Goal: Task Accomplishment & Management: Complete application form

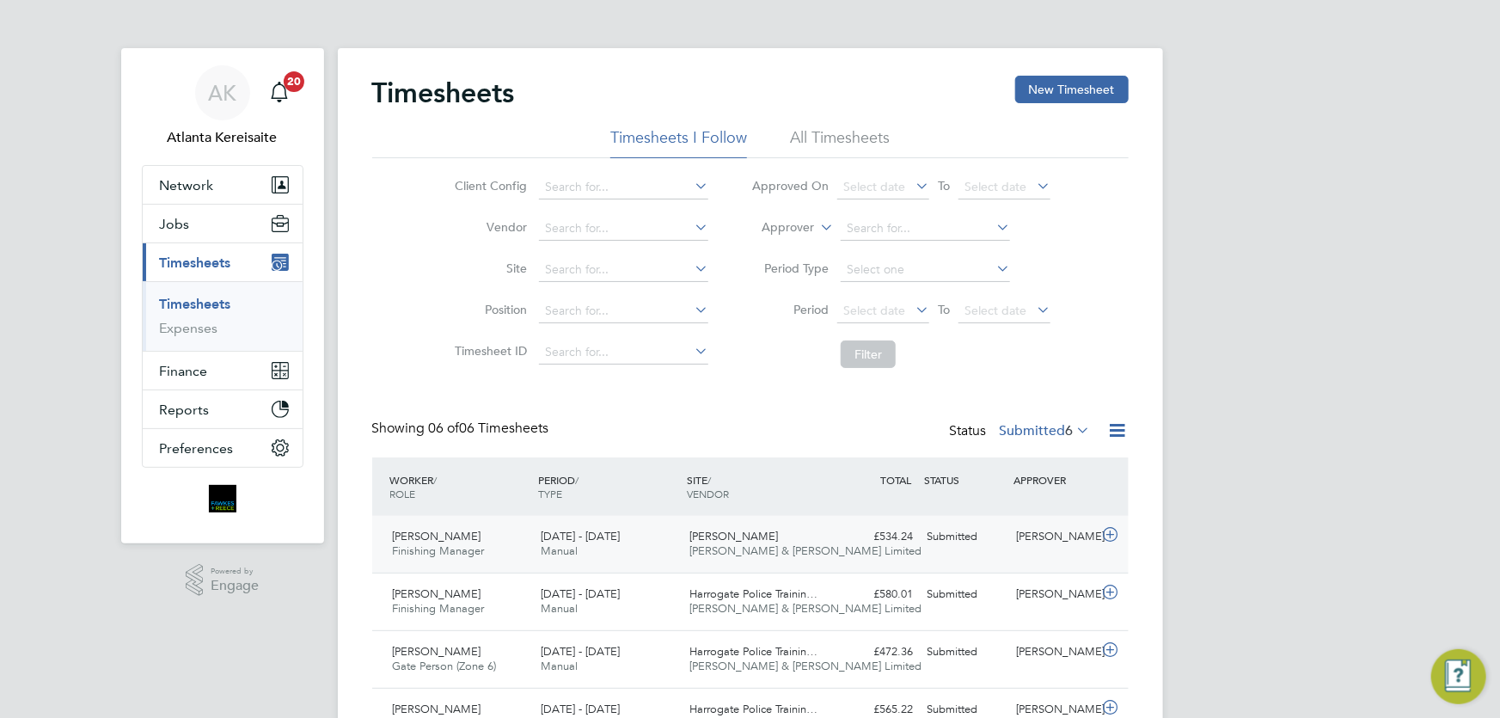
scroll to position [218, 0]
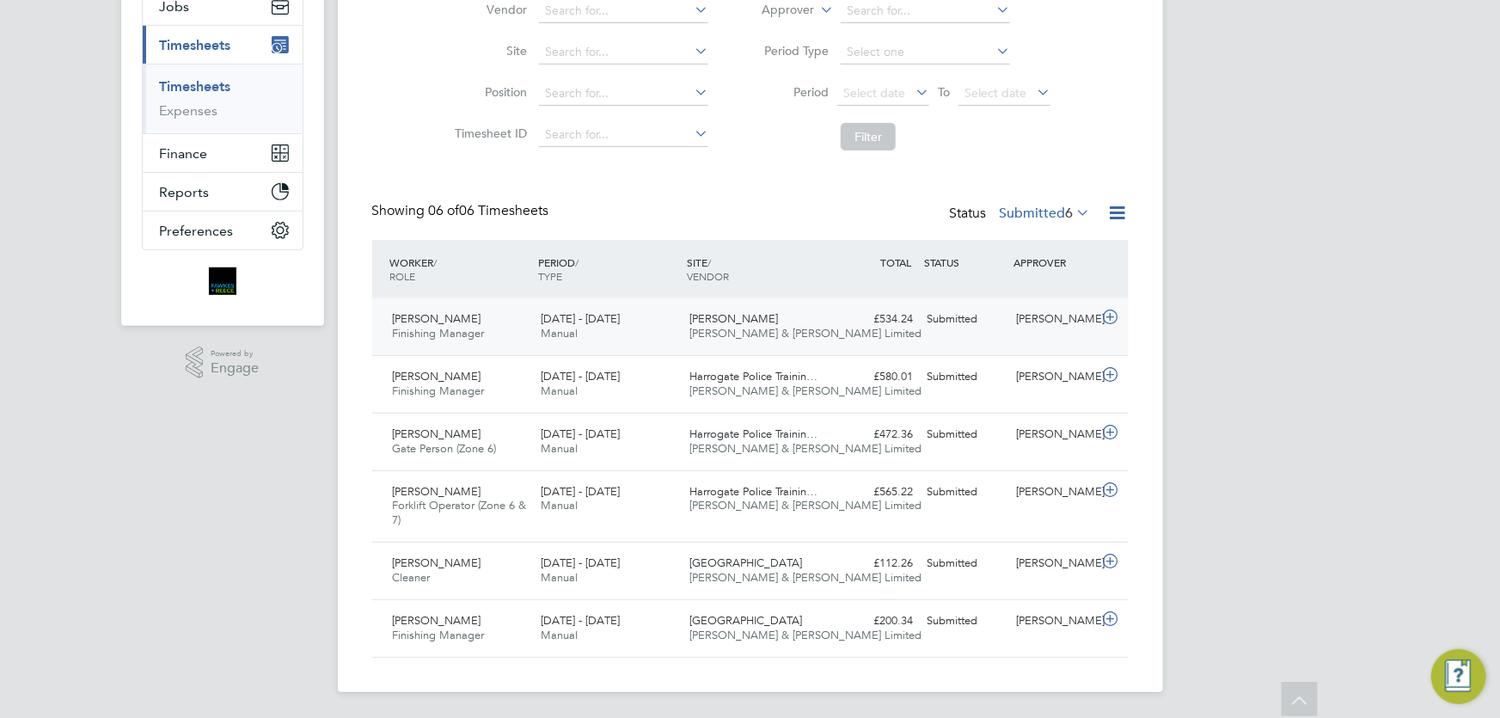
click at [853, 327] on div "£534.24 Submitted" at bounding box center [875, 319] width 89 height 28
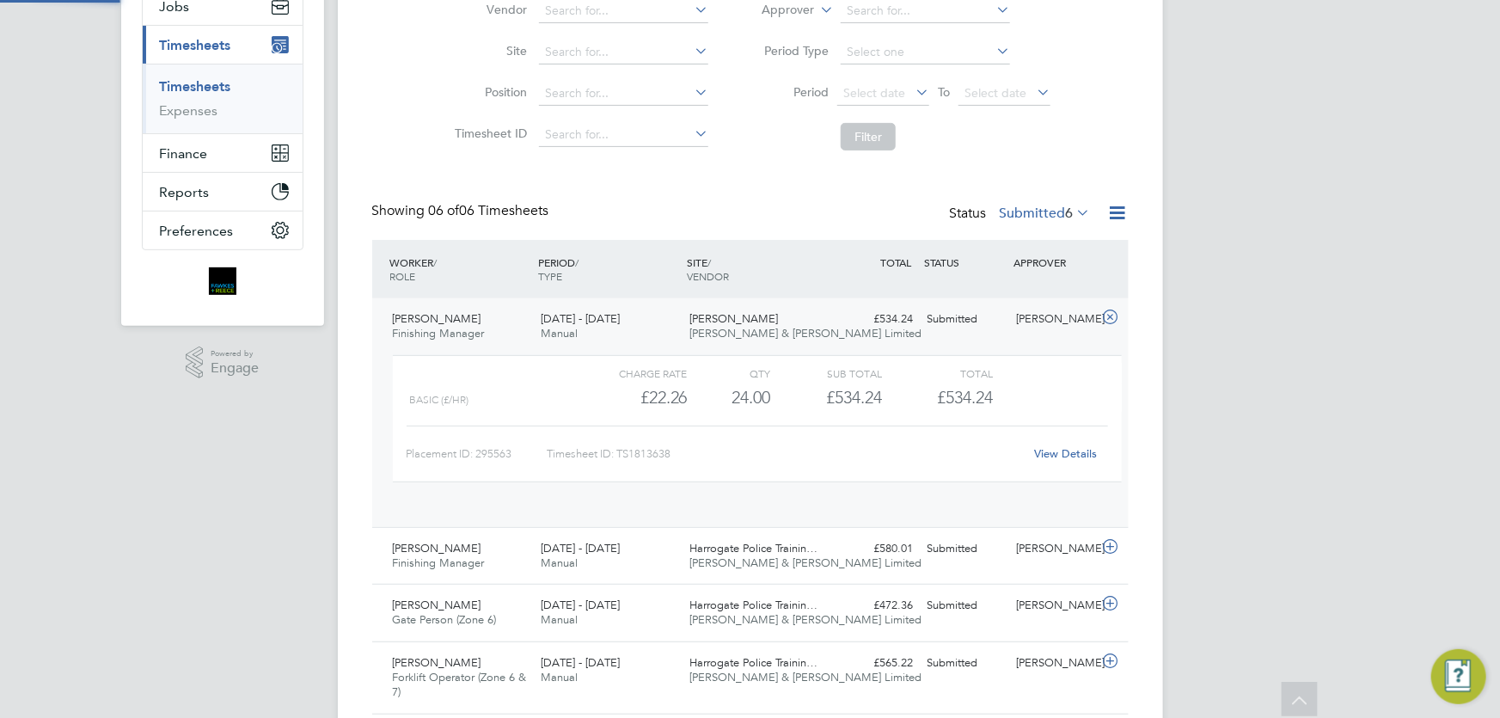
scroll to position [29, 168]
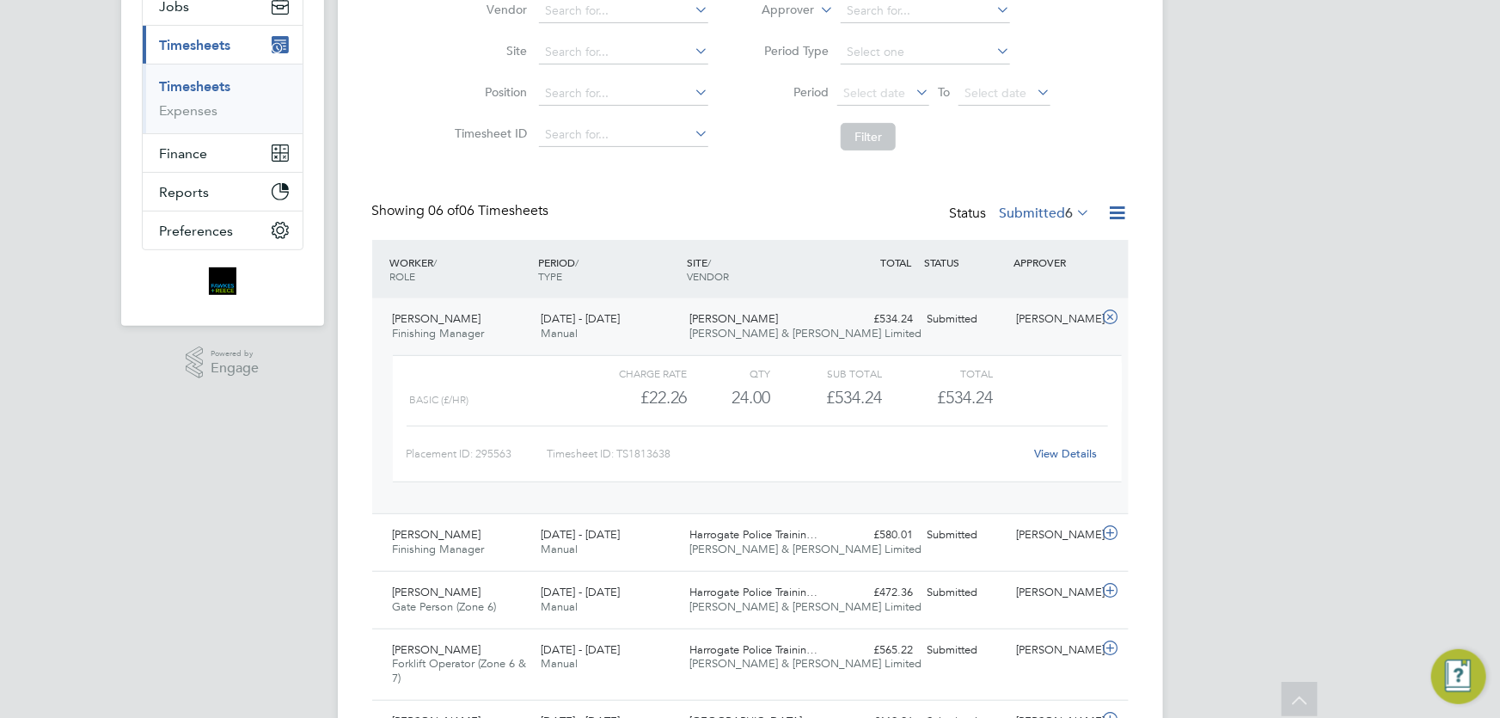
click at [1078, 459] on div "View Details" at bounding box center [1066, 454] width 84 height 28
click at [1081, 450] on link "View Details" at bounding box center [1065, 453] width 63 height 15
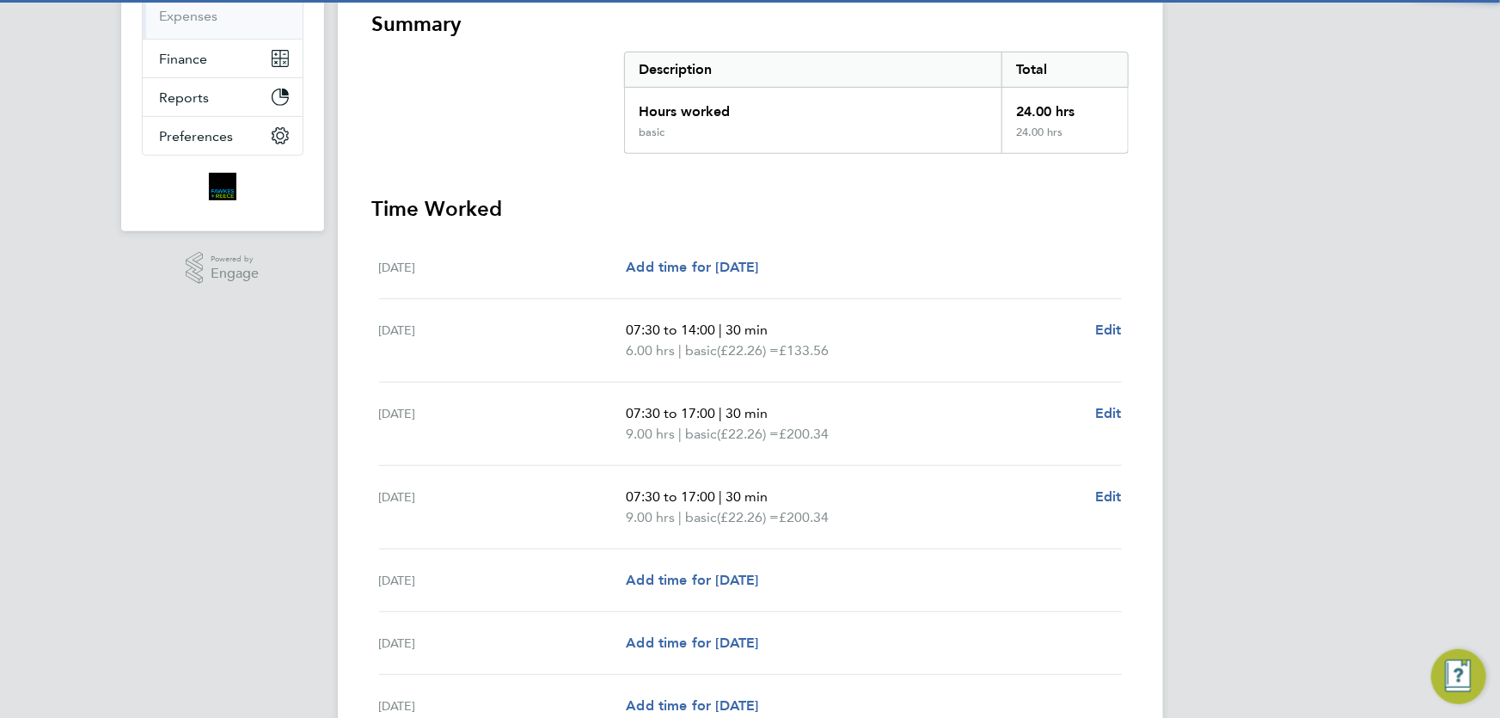
scroll to position [390, 0]
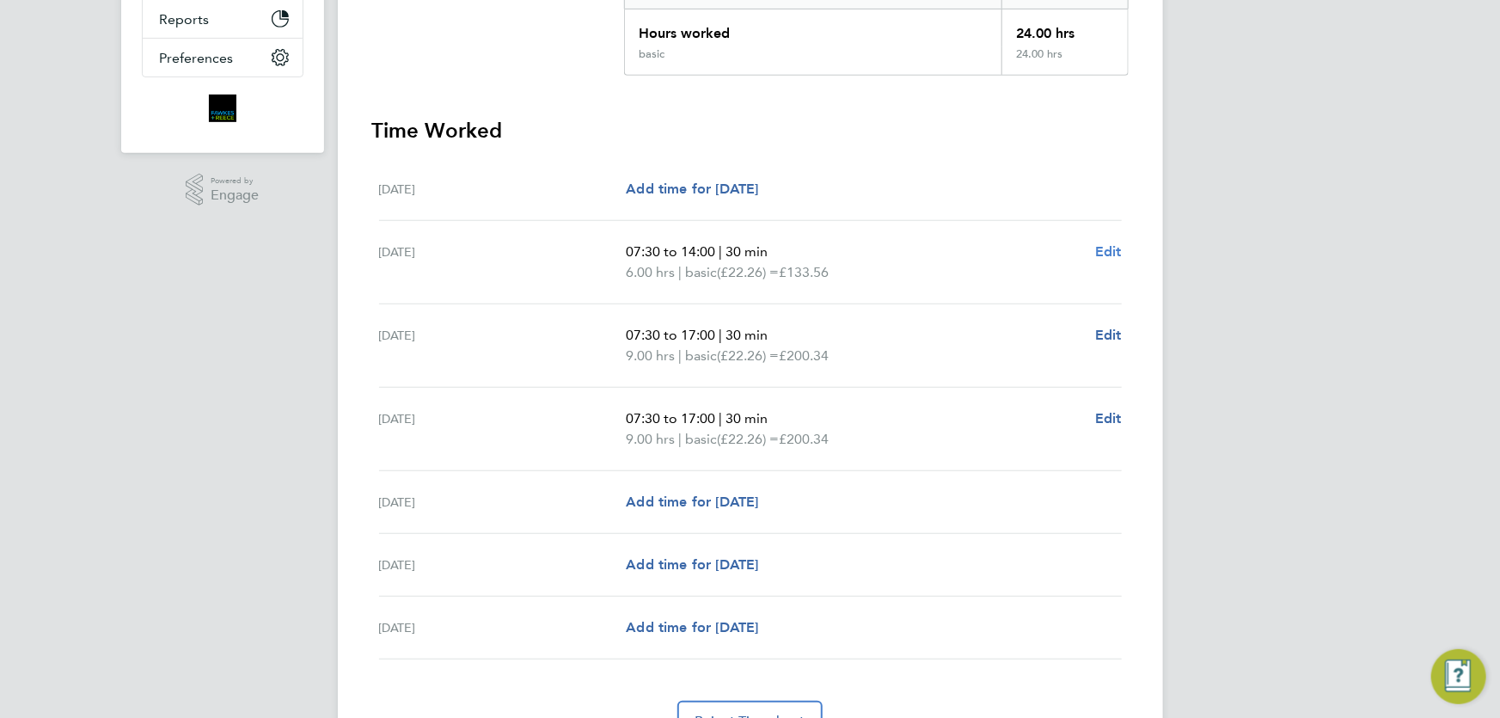
click at [1118, 250] on span "Edit" at bounding box center [1108, 251] width 27 height 16
select select "30"
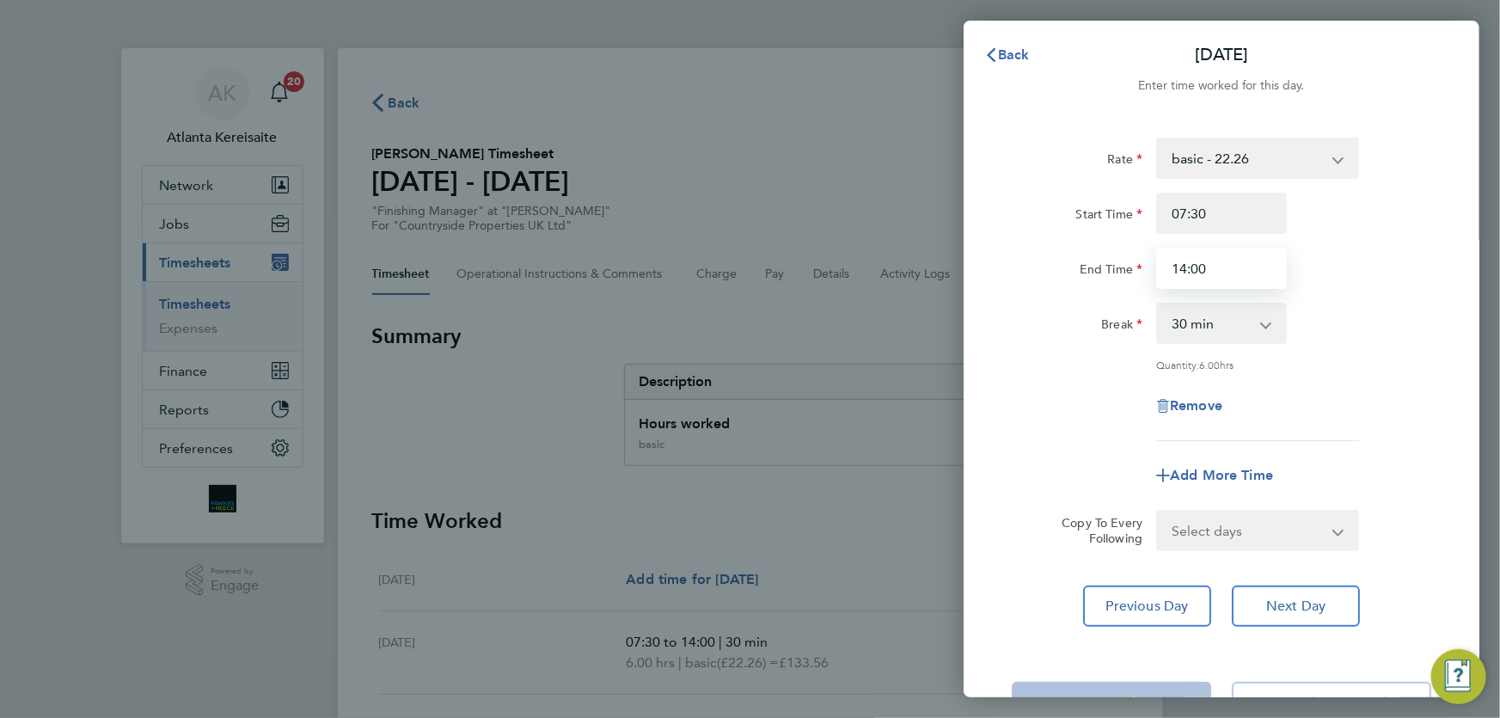
drag, startPoint x: 1219, startPoint y: 273, endPoint x: 1183, endPoint y: 267, distance: 36.8
click at [1182, 267] on input "14:00" at bounding box center [1221, 268] width 131 height 41
type input "17:00"
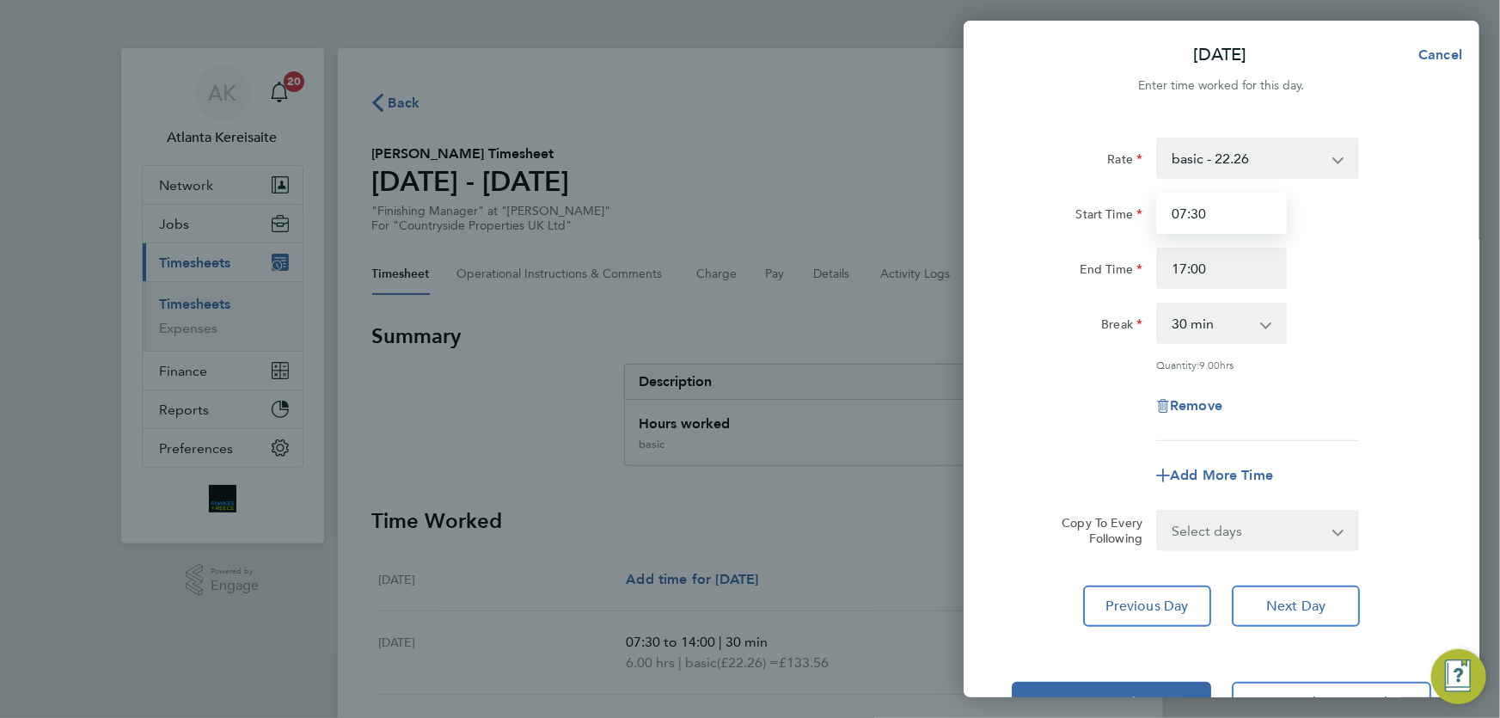
click at [1217, 213] on input "07:30" at bounding box center [1221, 213] width 131 height 41
click at [1296, 613] on button "Next Day" at bounding box center [1296, 606] width 128 height 41
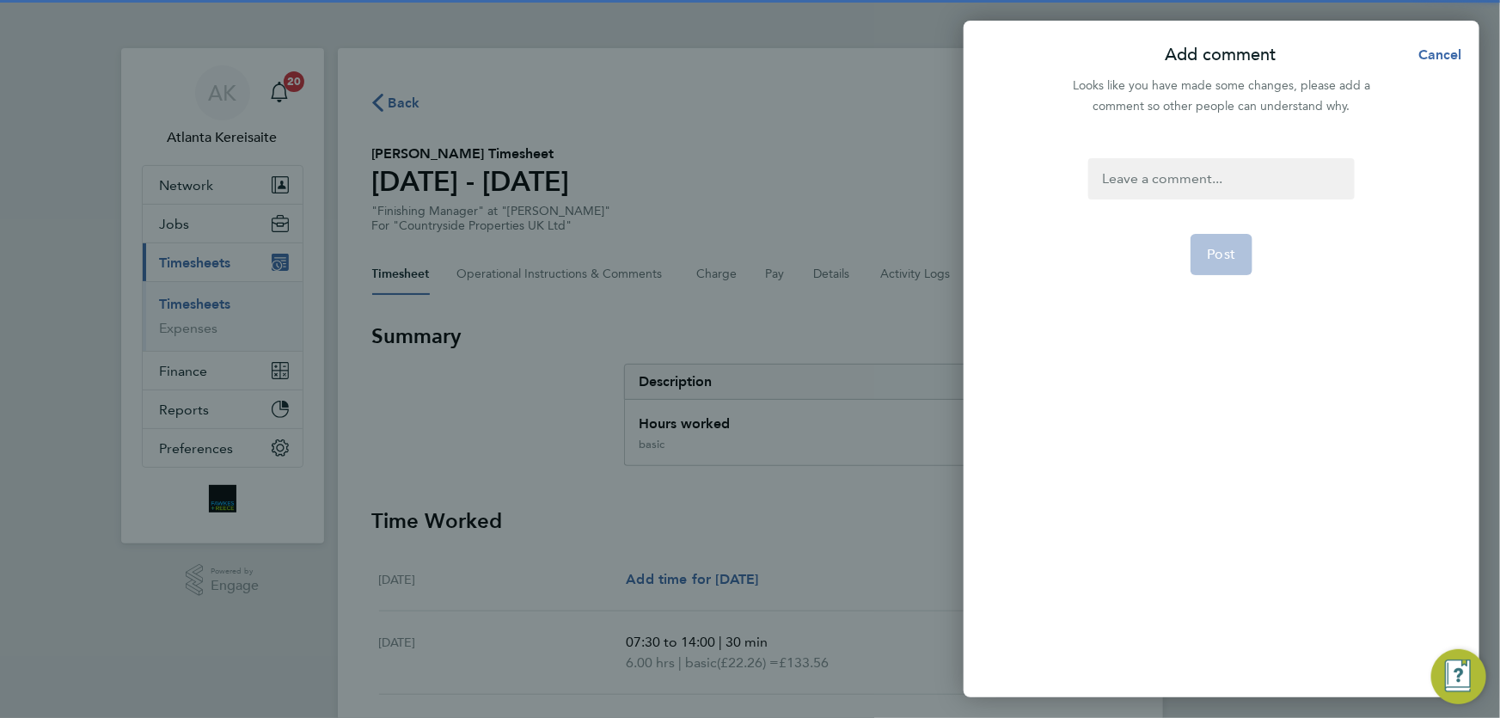
drag, startPoint x: 1203, startPoint y: 168, endPoint x: 1179, endPoint y: 186, distance: 30.1
click at [1197, 181] on div at bounding box center [1222, 178] width 266 height 41
click at [1166, 187] on div at bounding box center [1222, 178] width 266 height 41
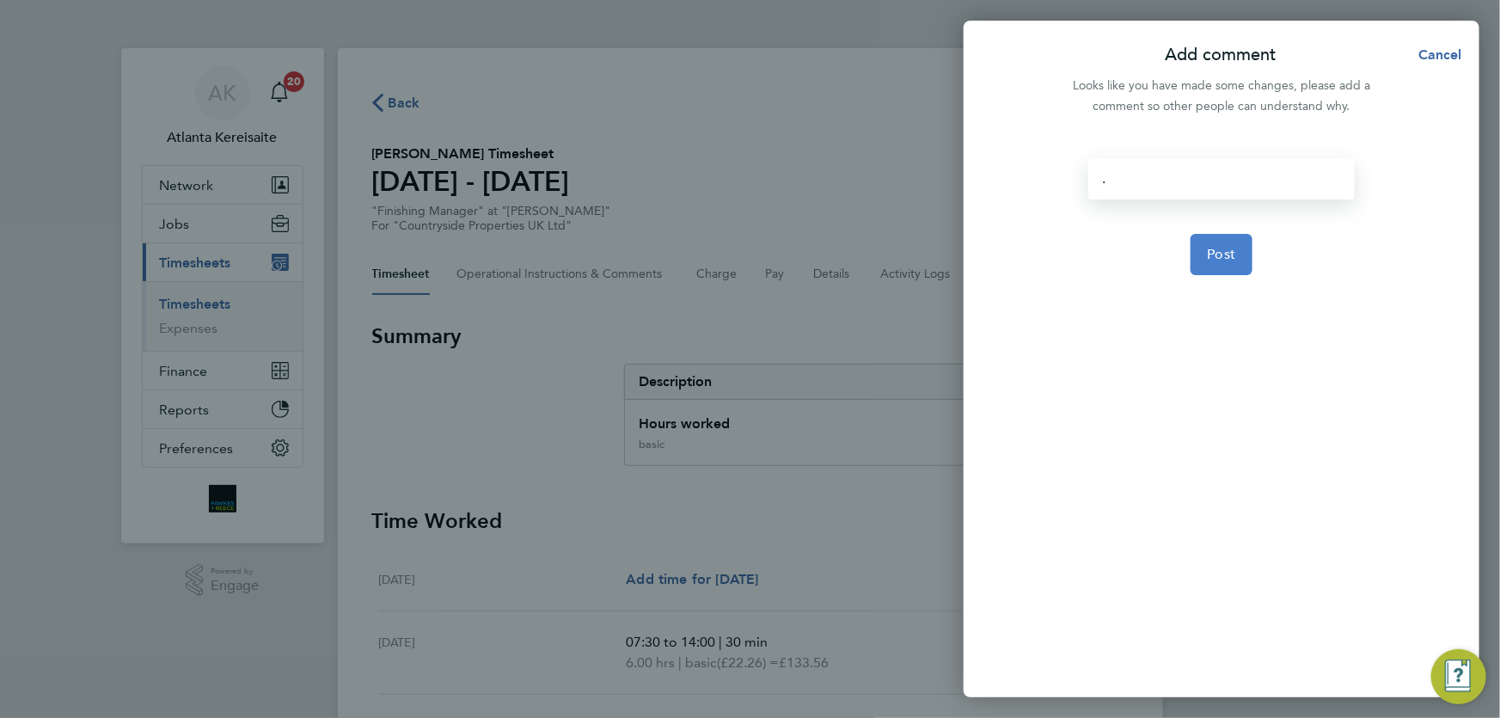
click at [1230, 257] on span "Post" at bounding box center [1222, 254] width 28 height 17
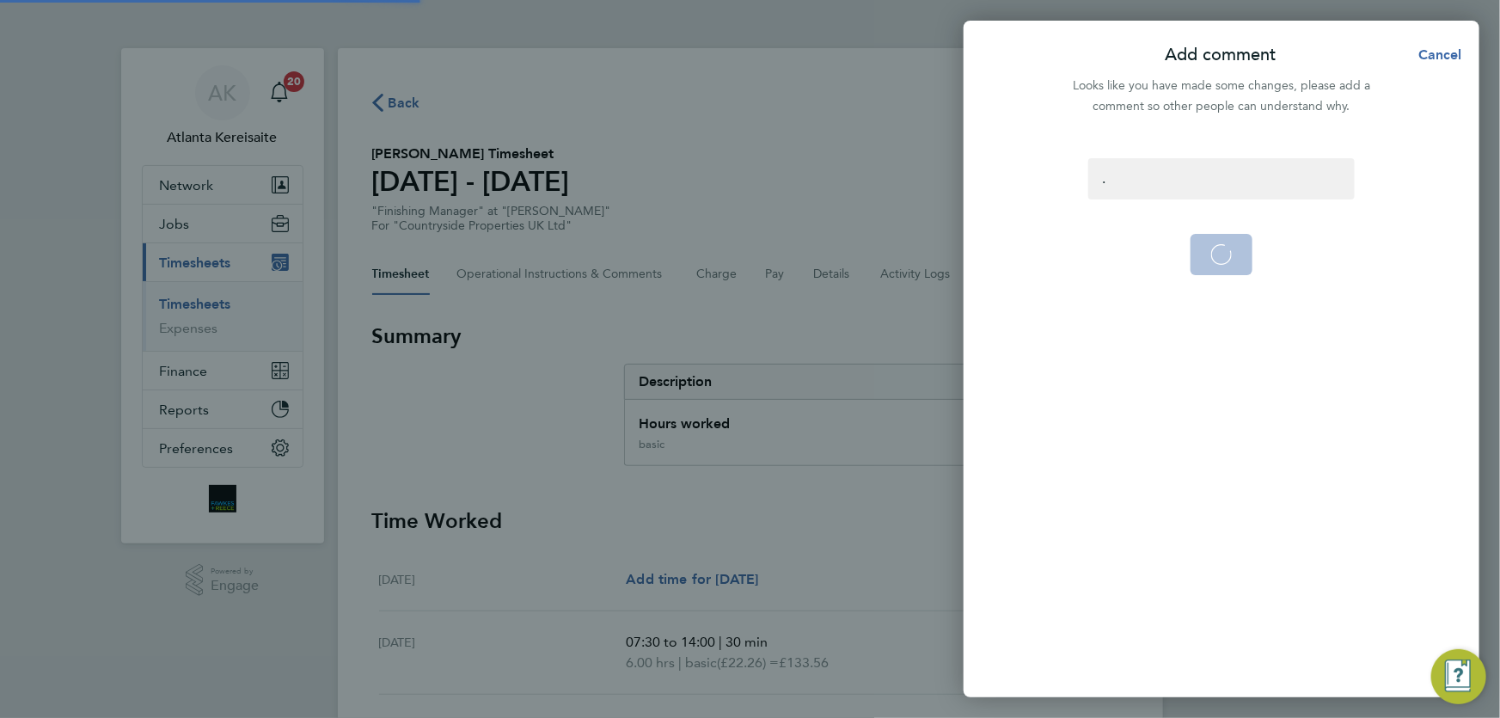
select select "30"
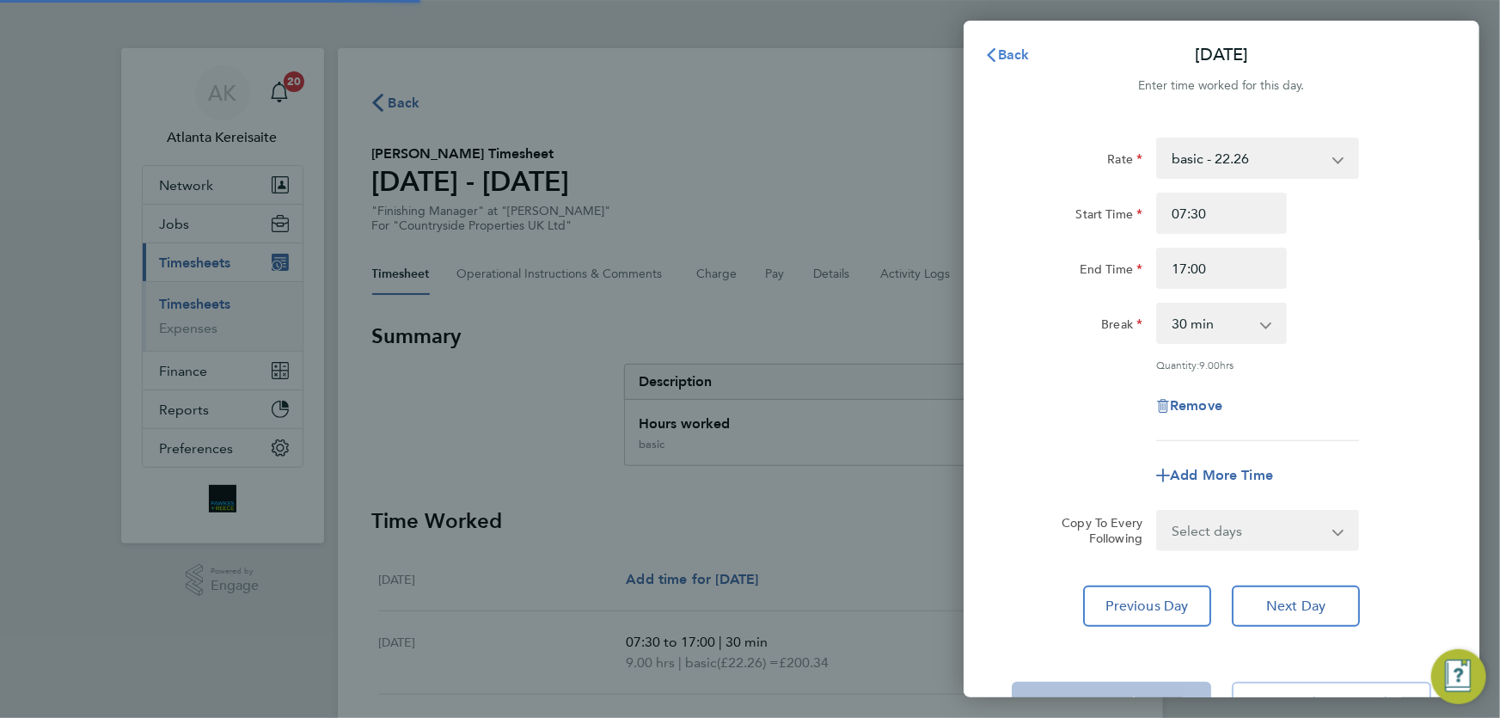
click at [998, 51] on span "Back" at bounding box center [1014, 54] width 32 height 16
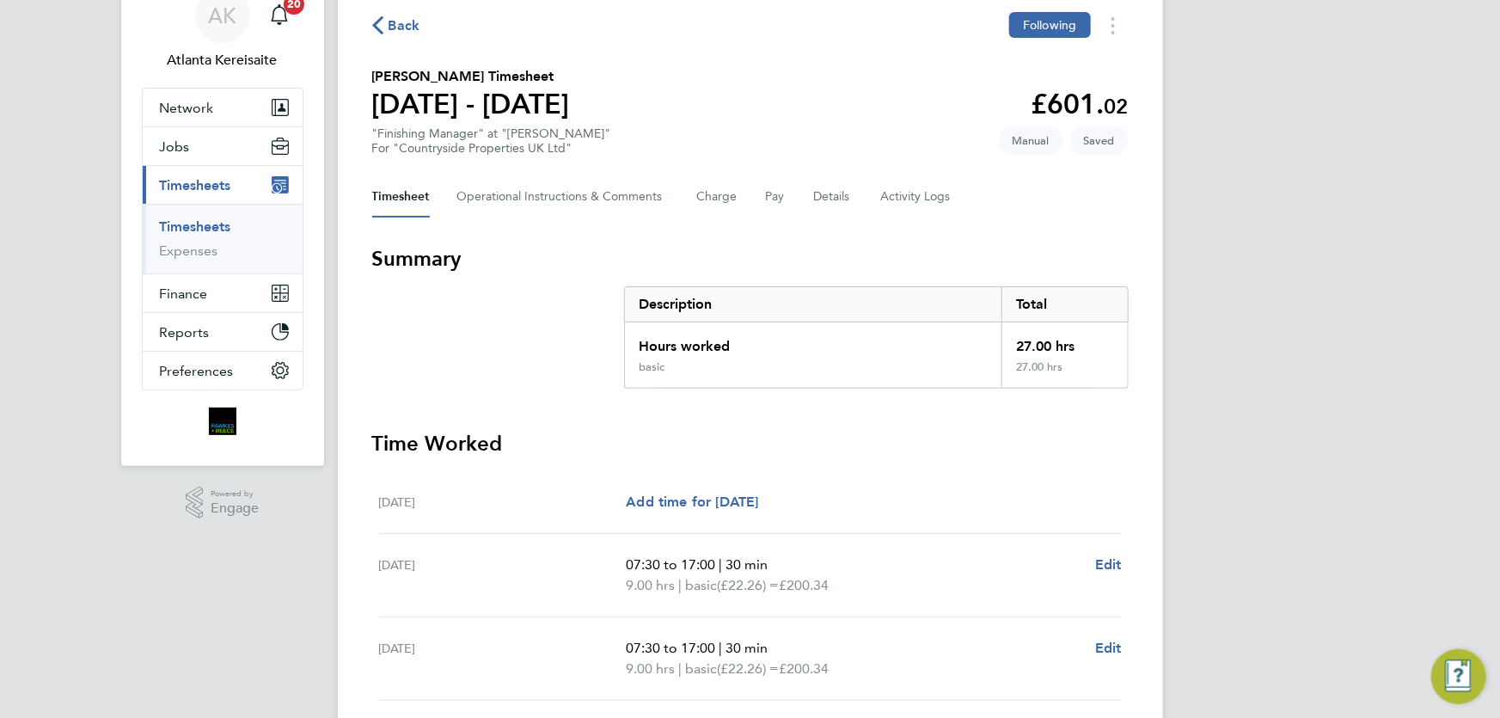
scroll to position [390, 0]
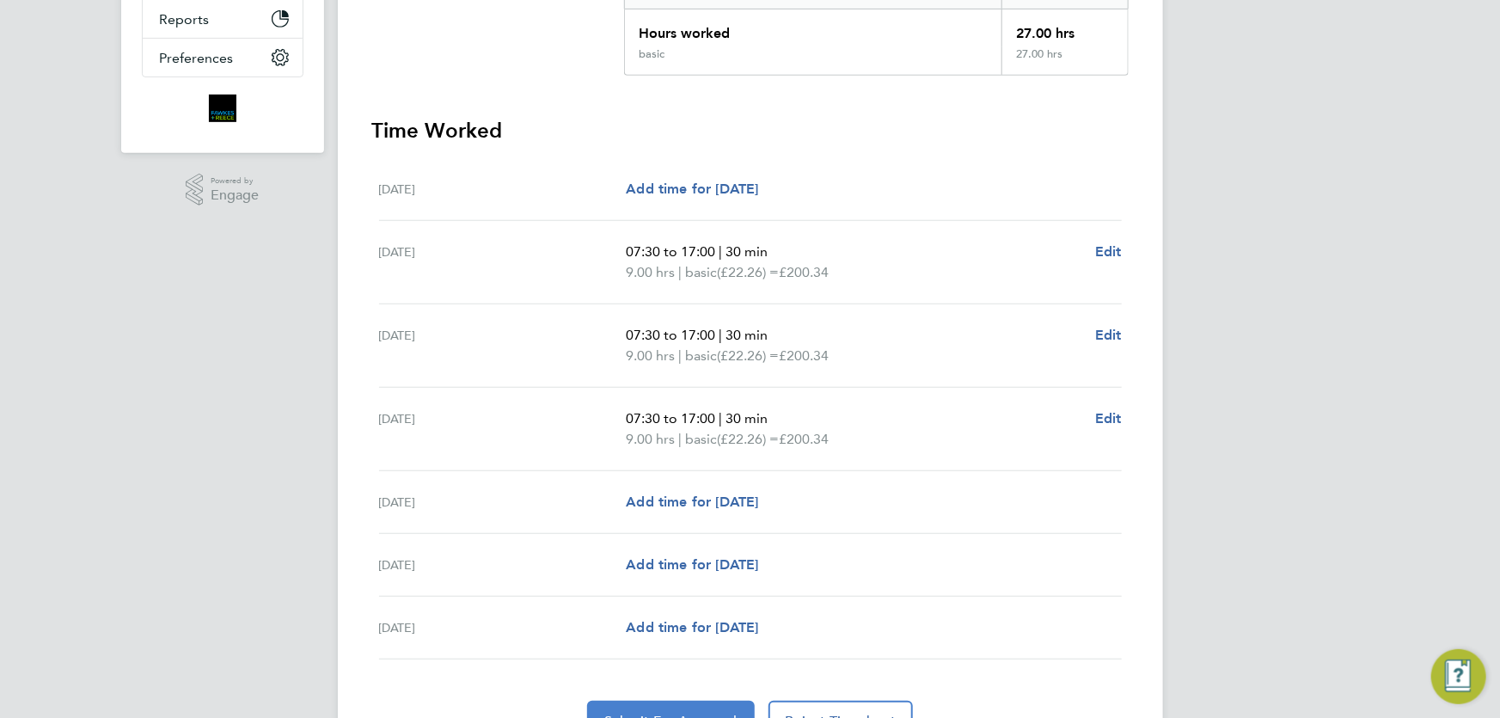
click at [690, 705] on button "Submit For Approval" at bounding box center [671, 721] width 168 height 41
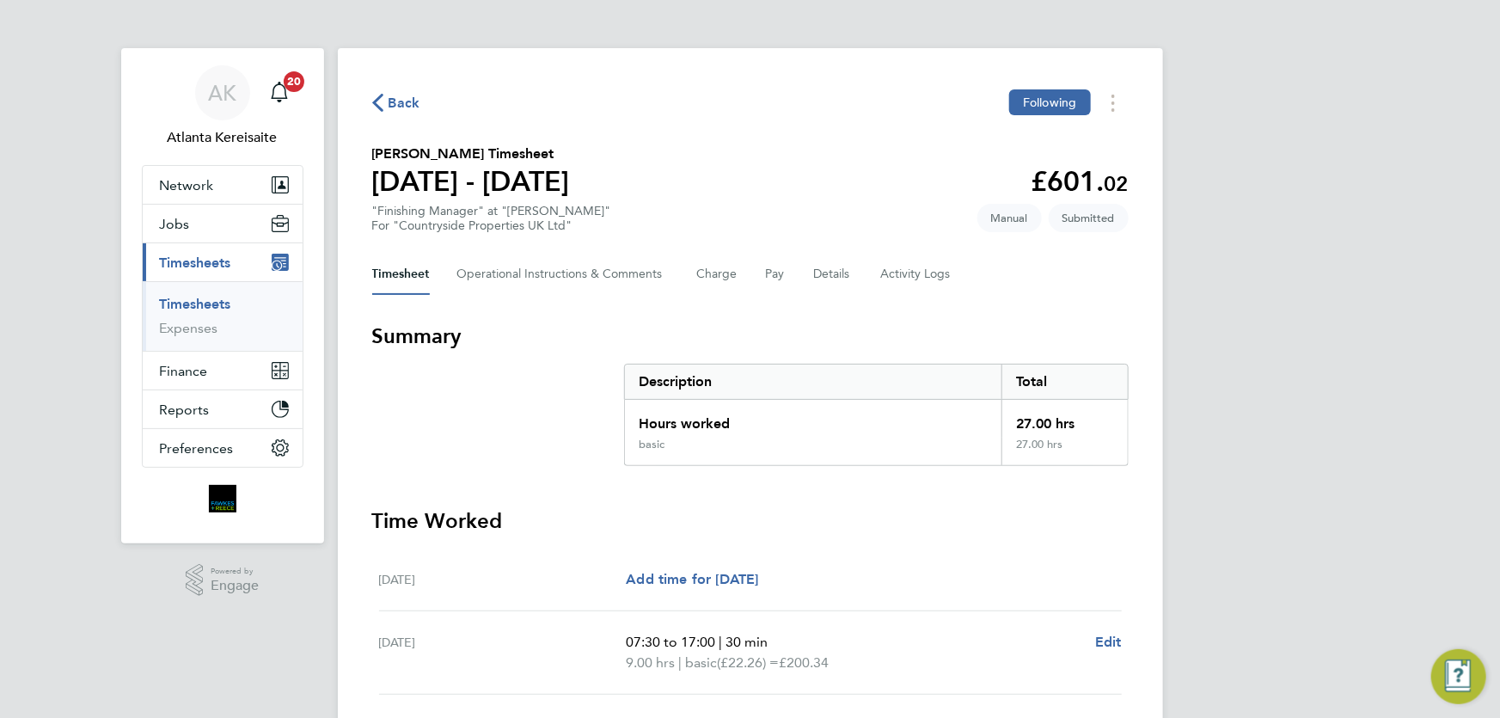
click at [403, 97] on span "Back" at bounding box center [405, 103] width 32 height 21
